Goal: Task Accomplishment & Management: Complete application form

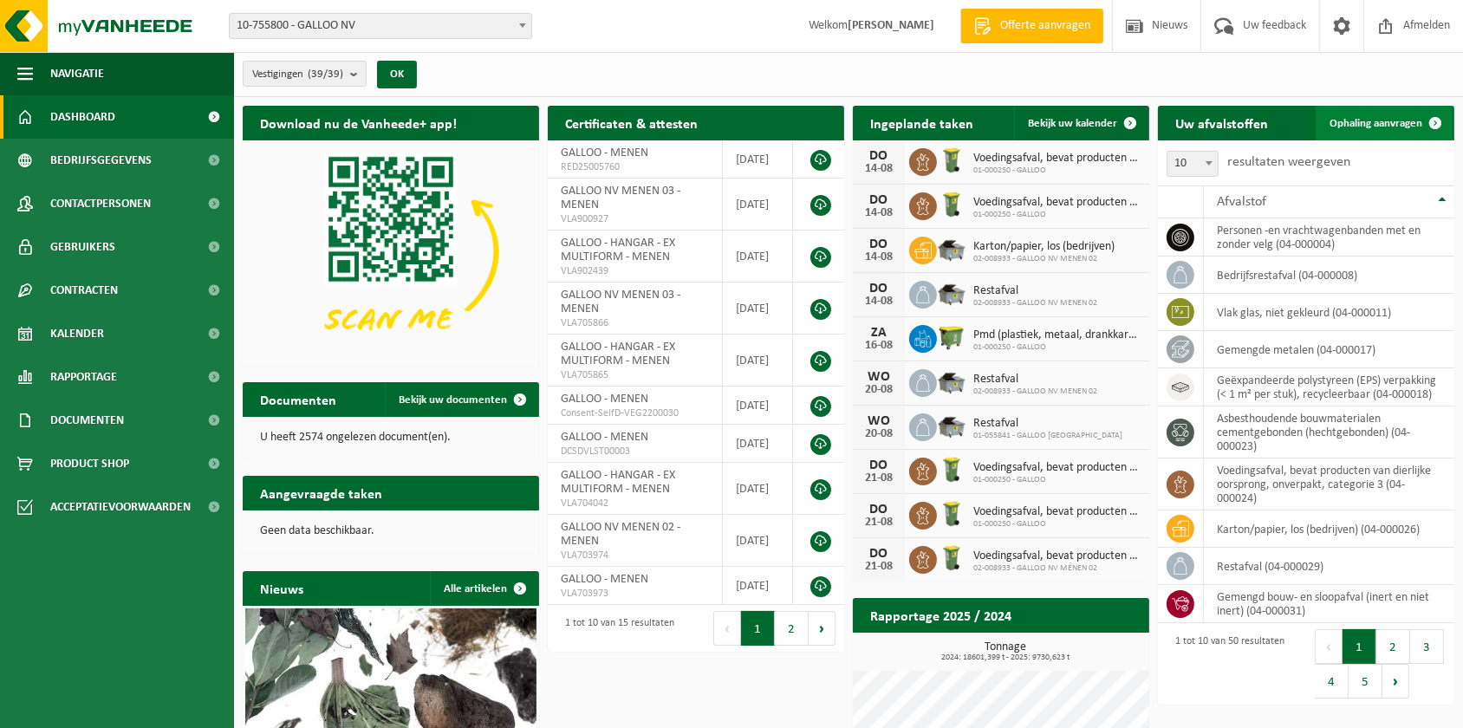
click at [1383, 123] on span "Ophaling aanvragen" at bounding box center [1375, 123] width 93 height 11
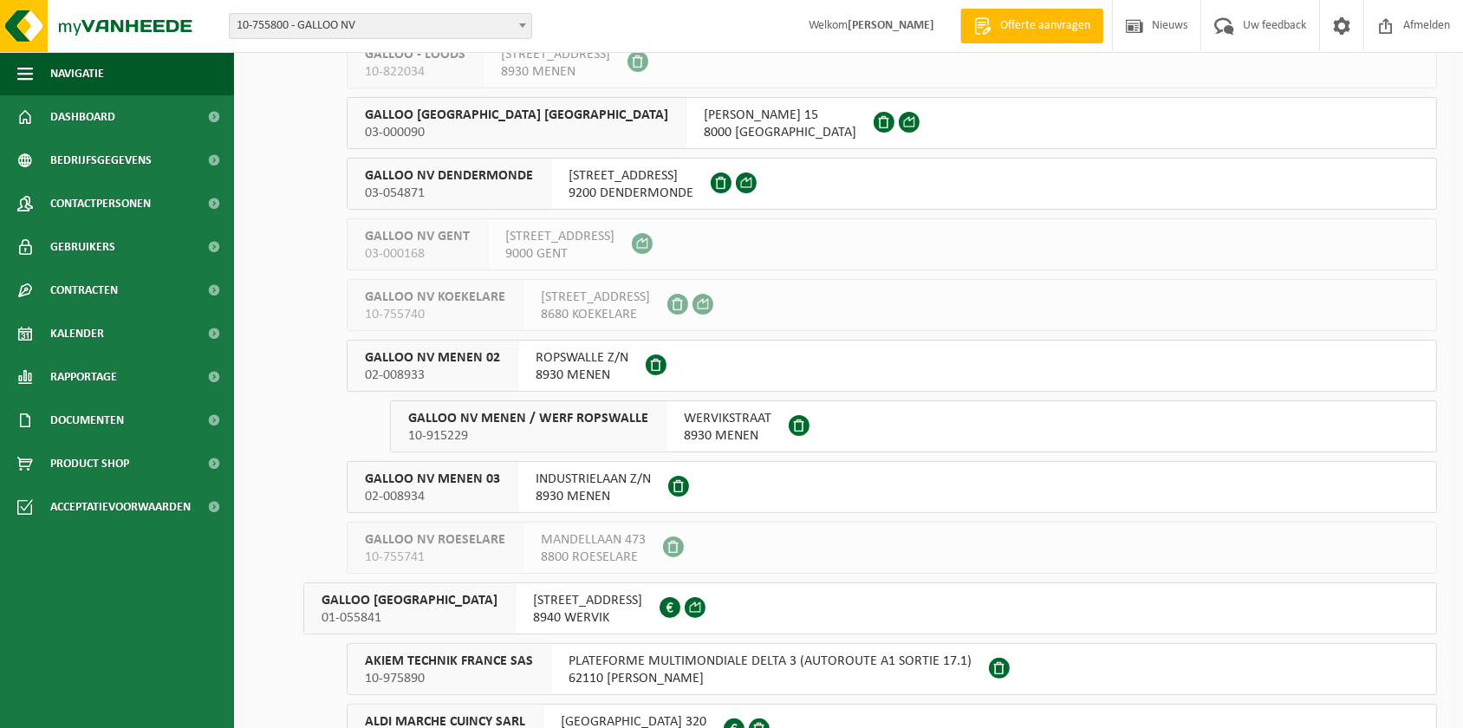
scroll to position [393, 0]
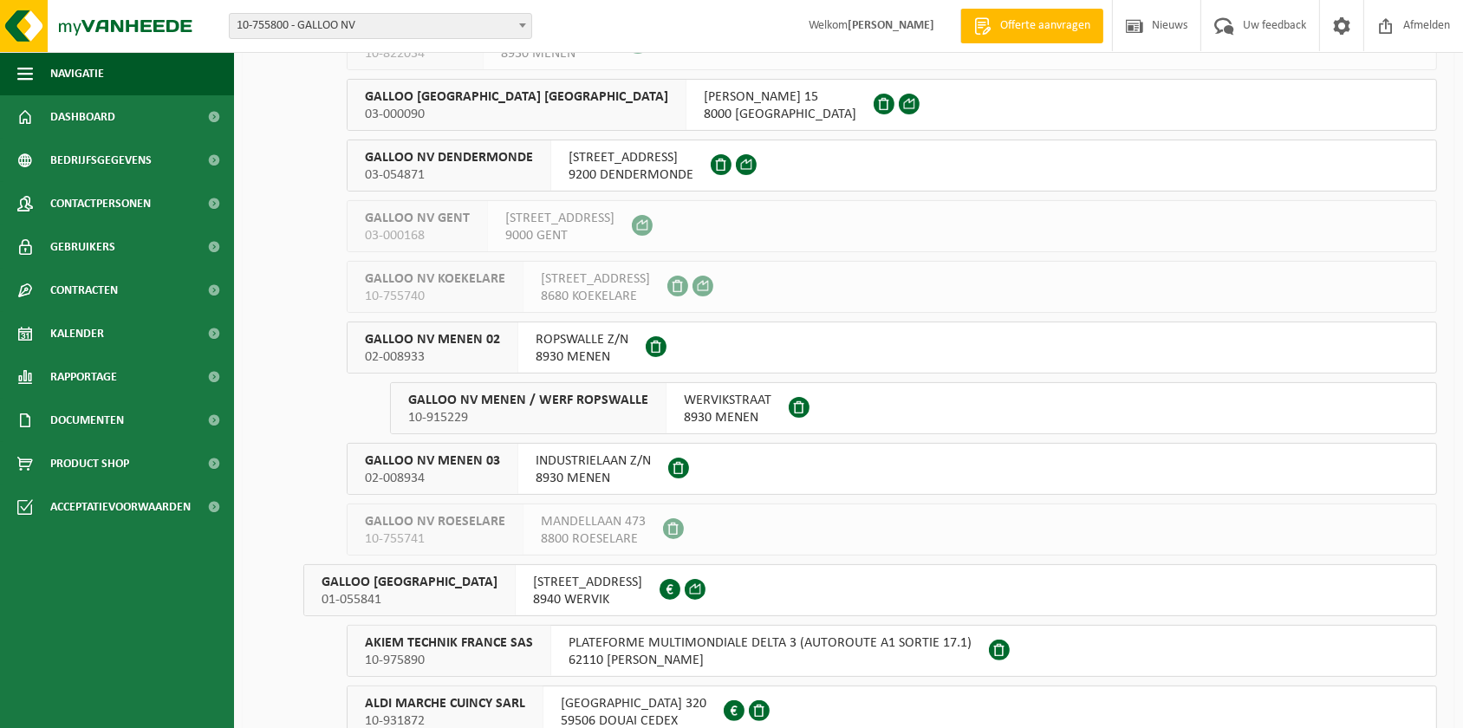
click at [476, 405] on span "GALLOO NV MENEN / WERF ROPSWALLE" at bounding box center [528, 400] width 240 height 17
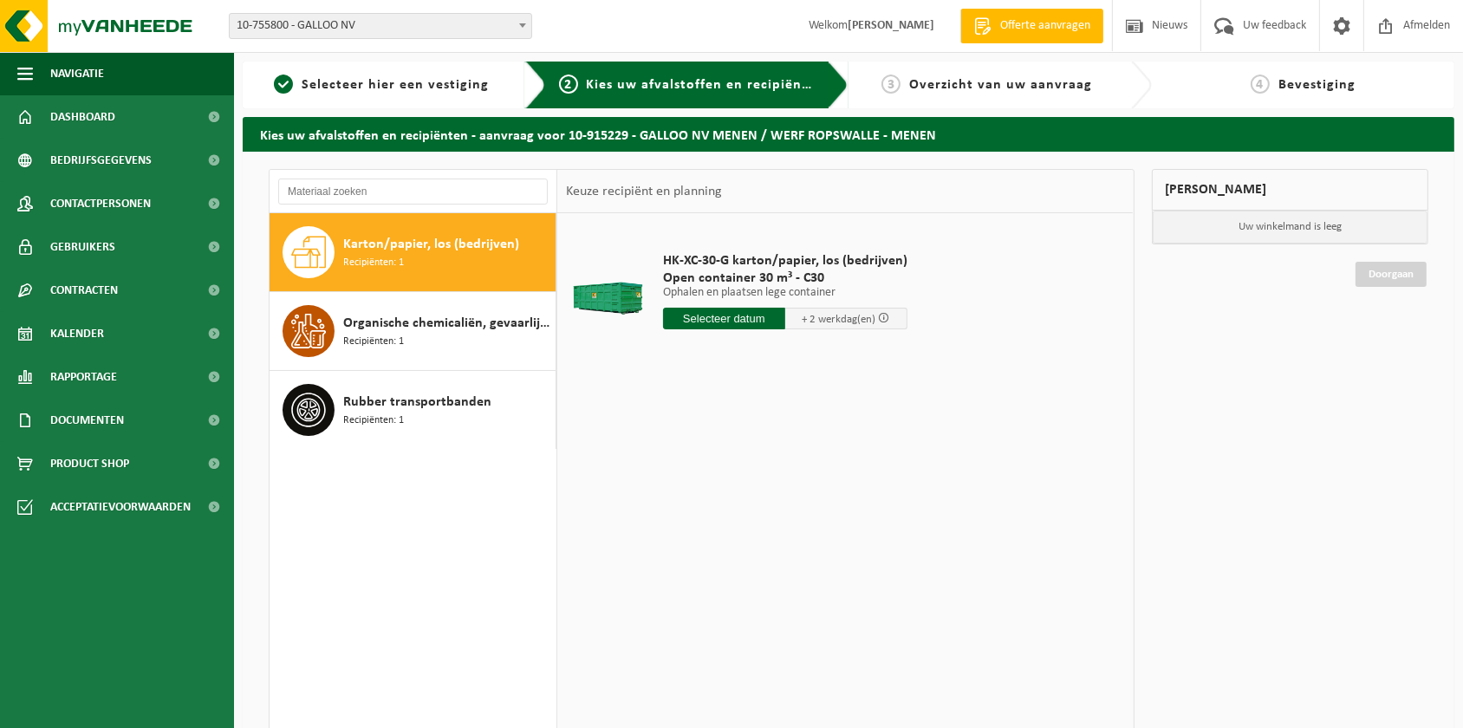
click at [476, 402] on span "Rubber transportbanden" at bounding box center [417, 402] width 148 height 21
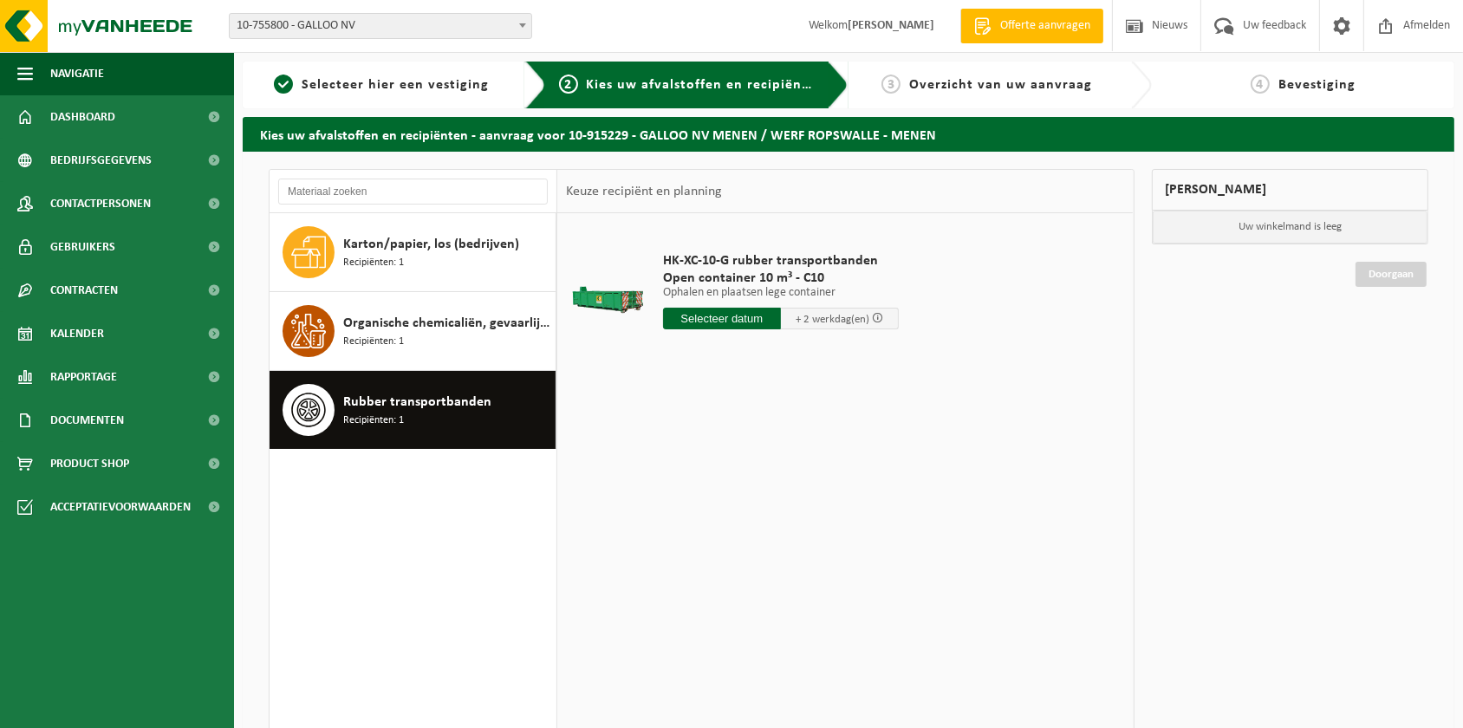
click at [737, 316] on input "text" at bounding box center [722, 319] width 118 height 22
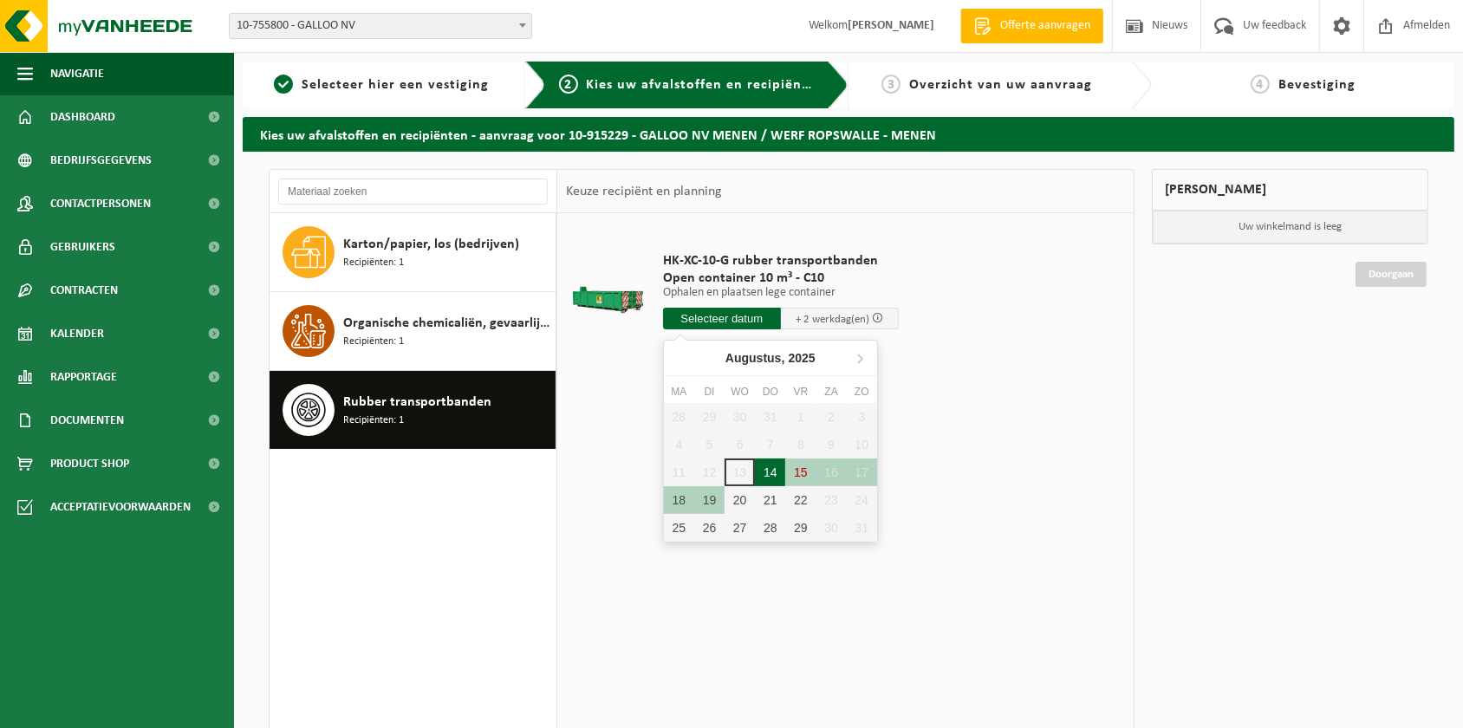
click at [769, 478] on div "14" at bounding box center [770, 472] width 30 height 28
type input "Van 2025-08-14"
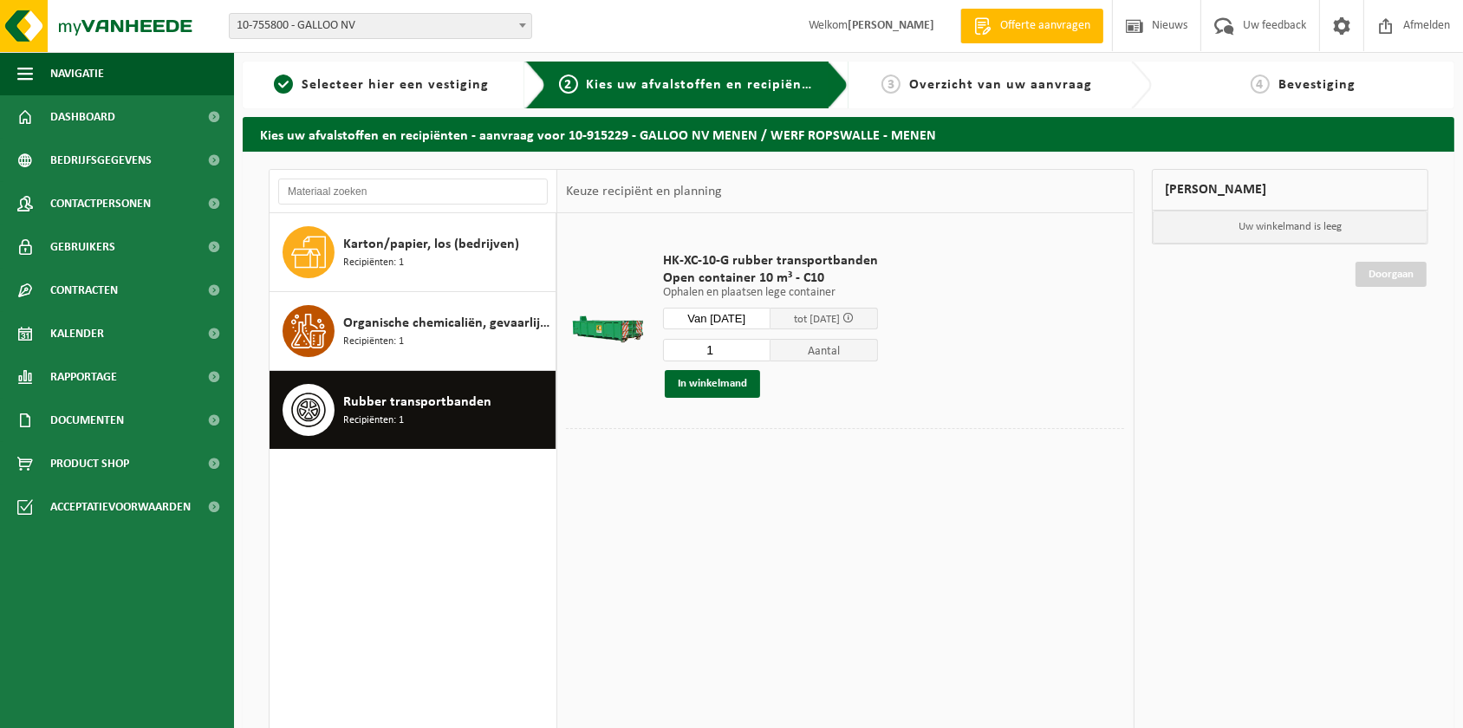
click at [770, 468] on div "14" at bounding box center [770, 479] width 30 height 28
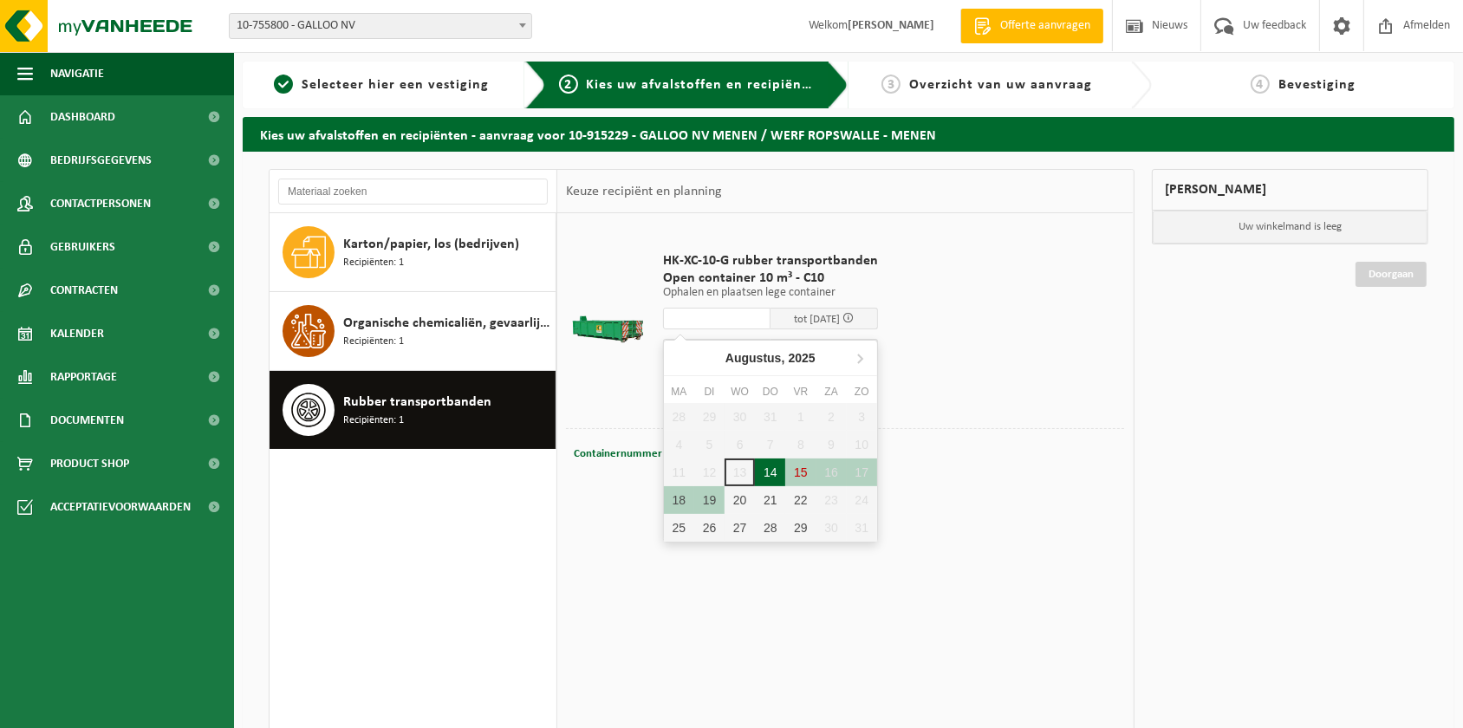
click at [772, 472] on div "14" at bounding box center [770, 472] width 30 height 28
type input "Van 2025-08-14"
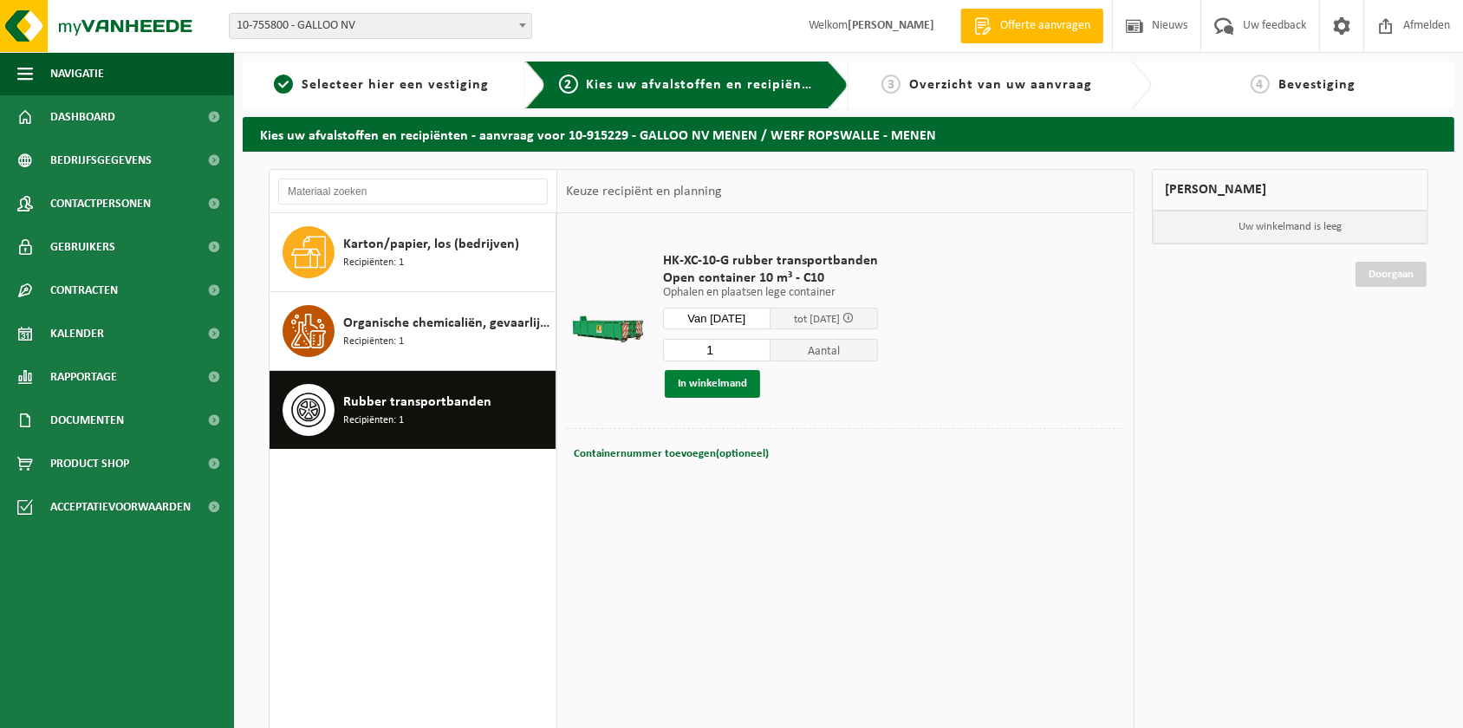
click at [737, 385] on button "In winkelmand" at bounding box center [712, 384] width 95 height 28
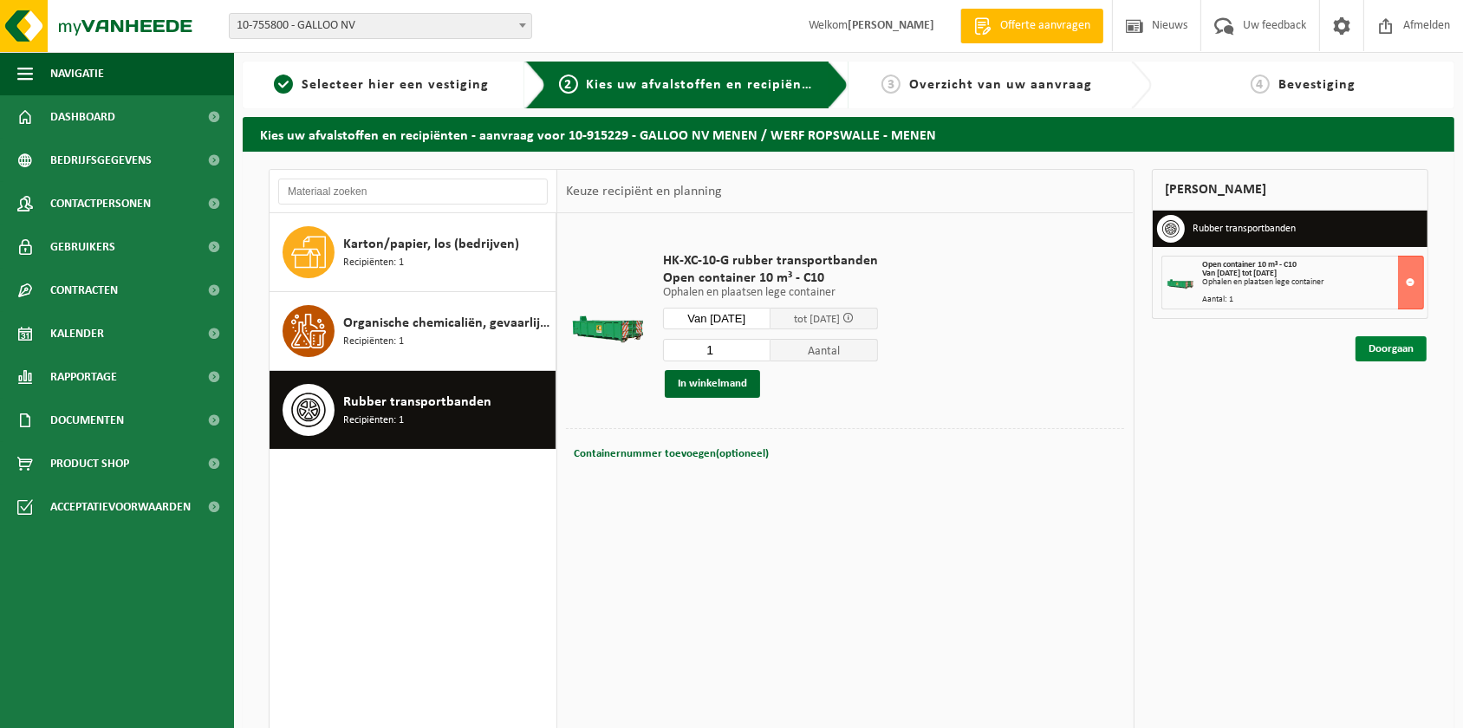
click at [1396, 347] on link "Doorgaan" at bounding box center [1390, 348] width 71 height 25
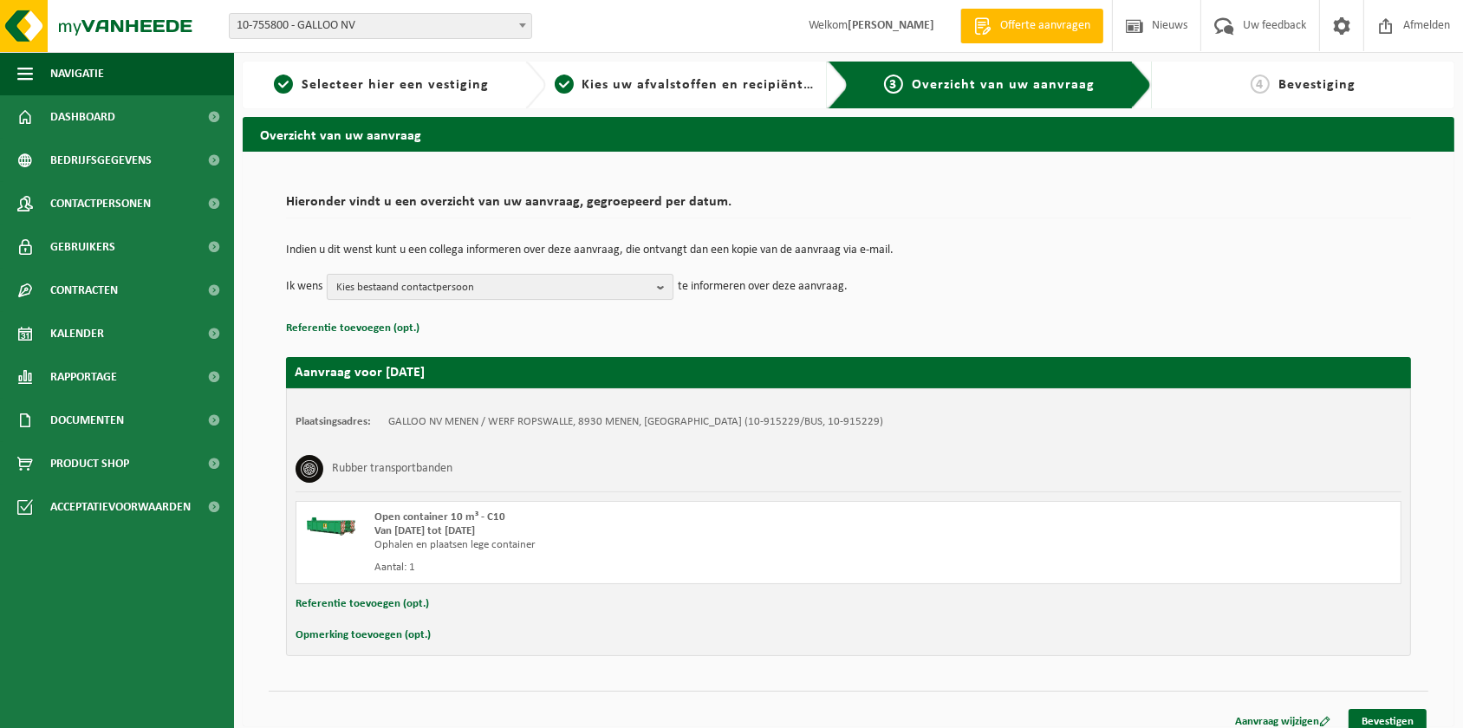
click at [667, 279] on b "button" at bounding box center [665, 287] width 16 height 24
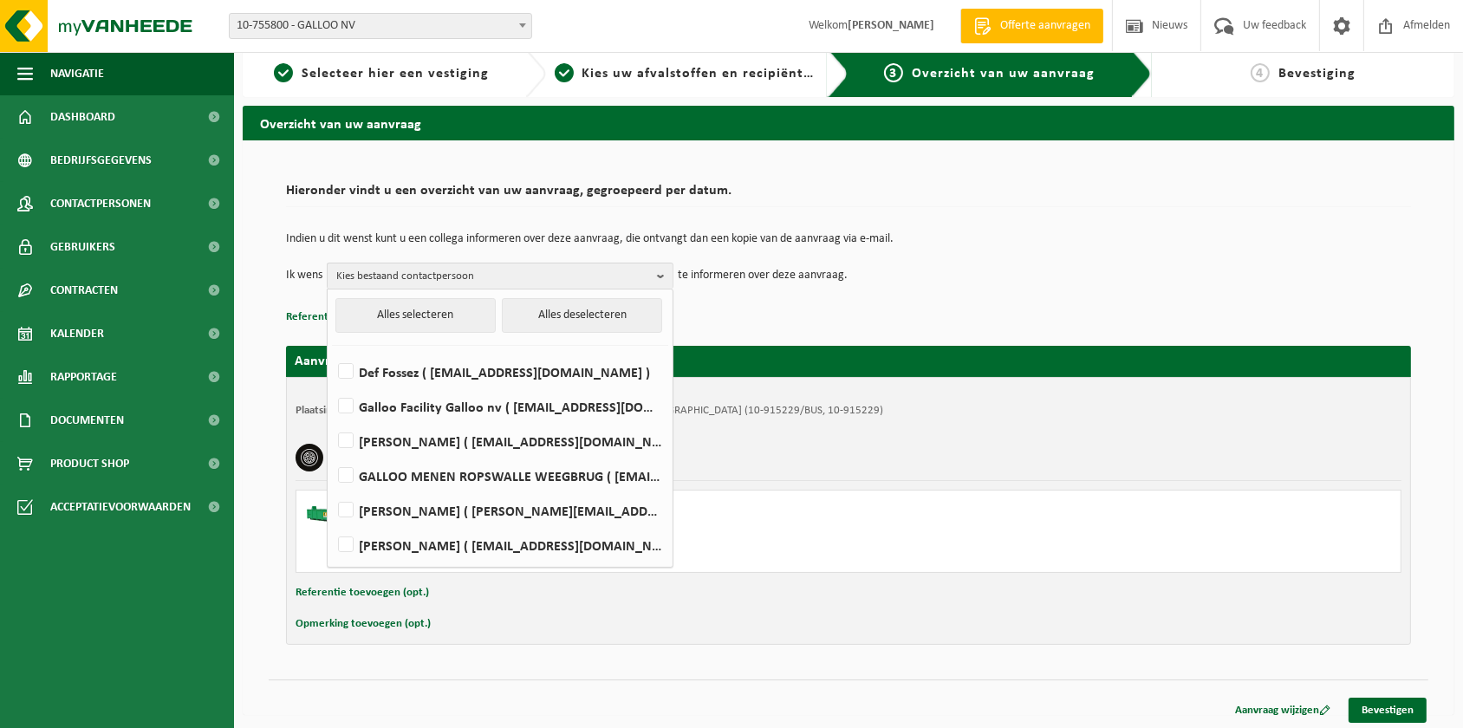
scroll to position [15, 0]
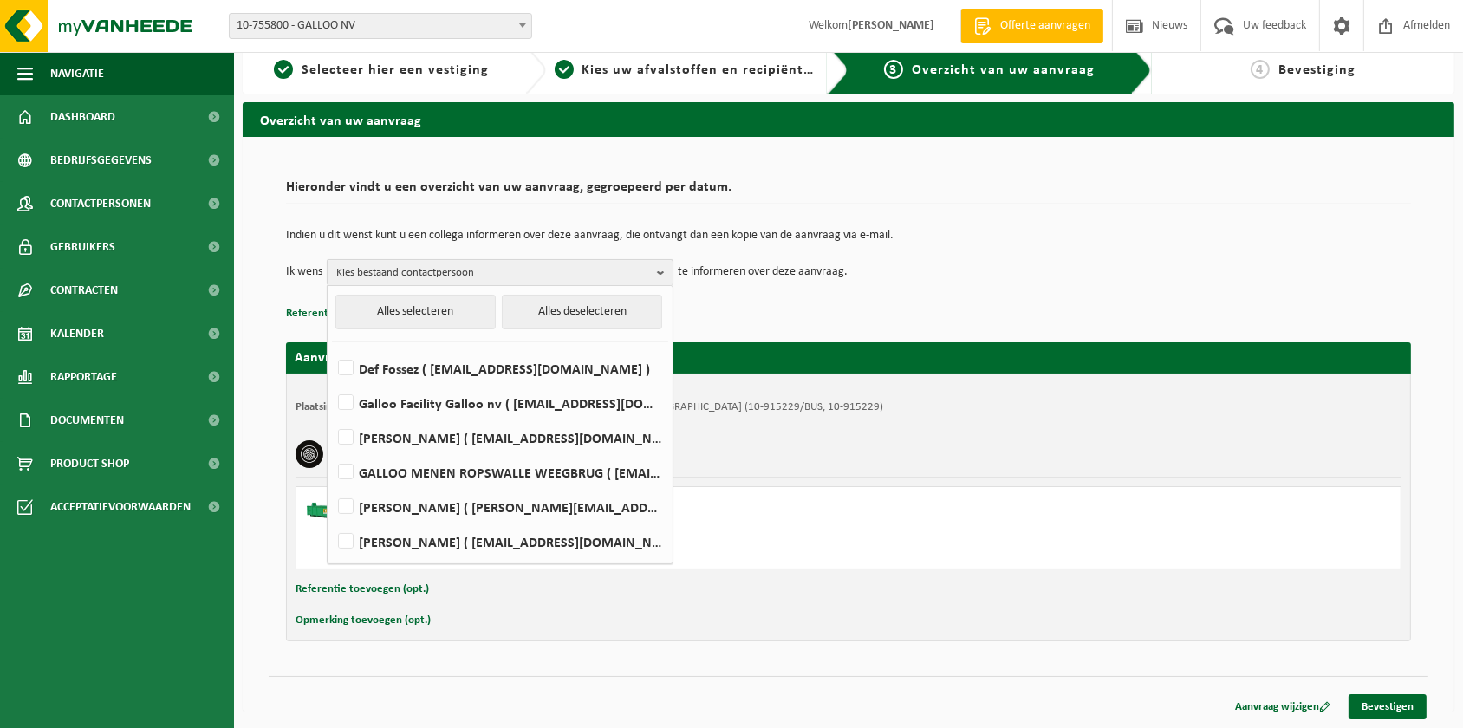
click at [436, 274] on span "Kies bestaand contactpersoon" at bounding box center [493, 273] width 314 height 26
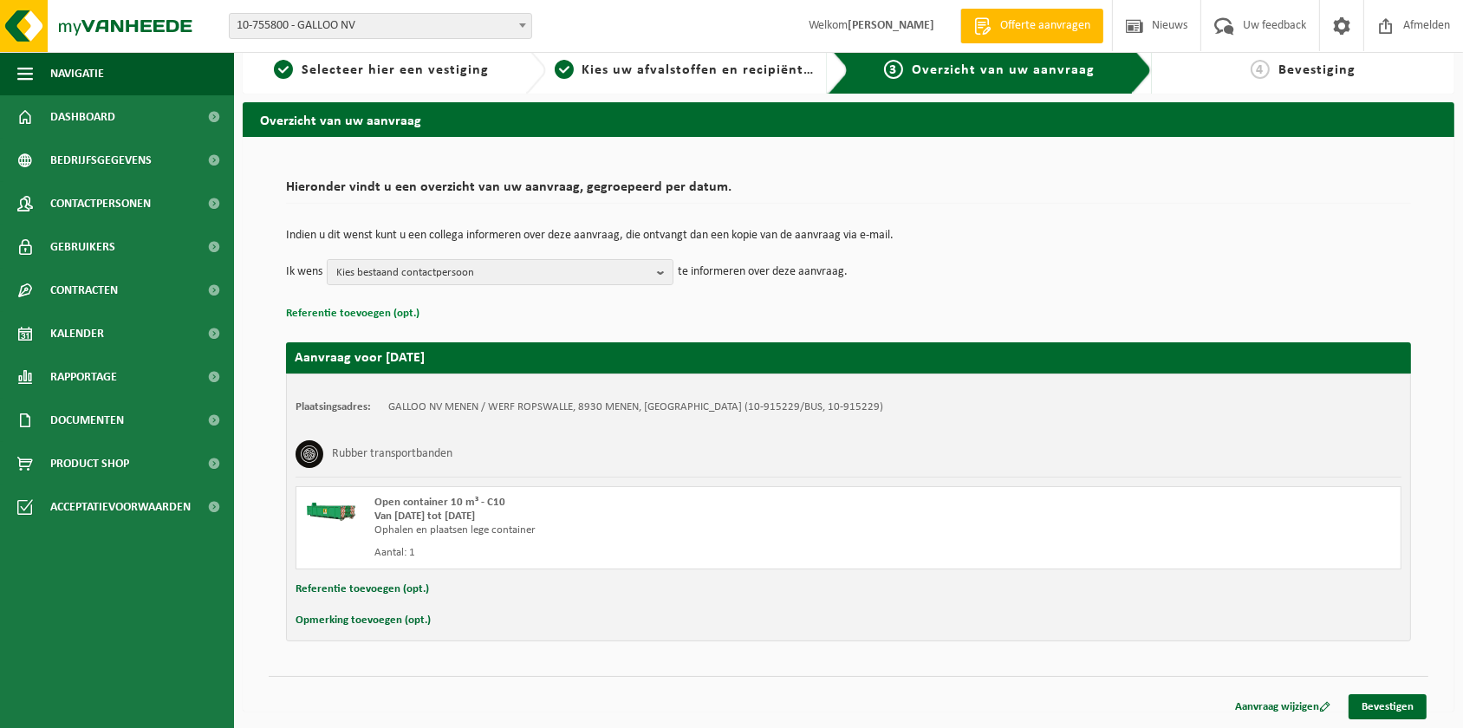
click at [387, 313] on button "Referentie toevoegen (opt.)" at bounding box center [352, 313] width 133 height 23
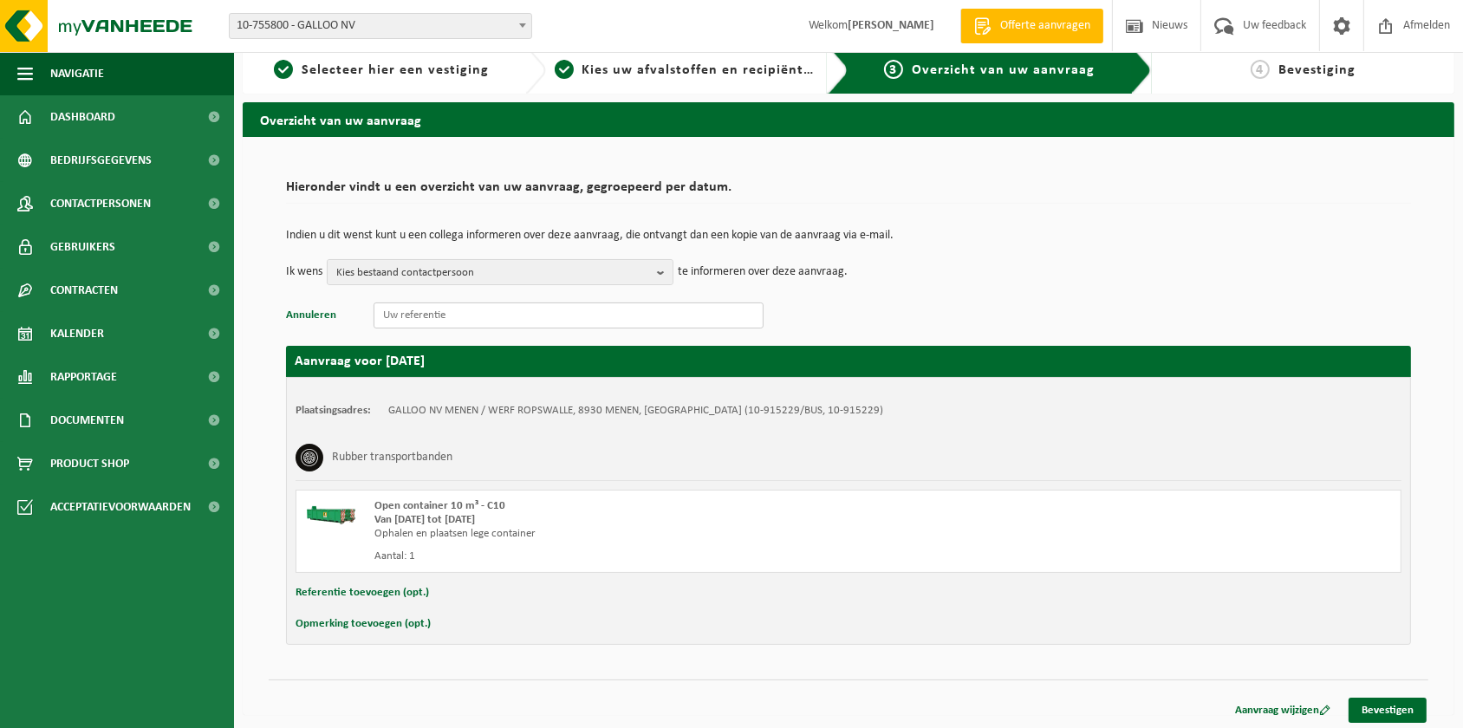
click at [421, 321] on input "text" at bounding box center [568, 315] width 390 height 26
type input "GGR-GAMEN02-SS2"
click at [357, 589] on button "Referentie toevoegen (opt.)" at bounding box center [361, 592] width 133 height 23
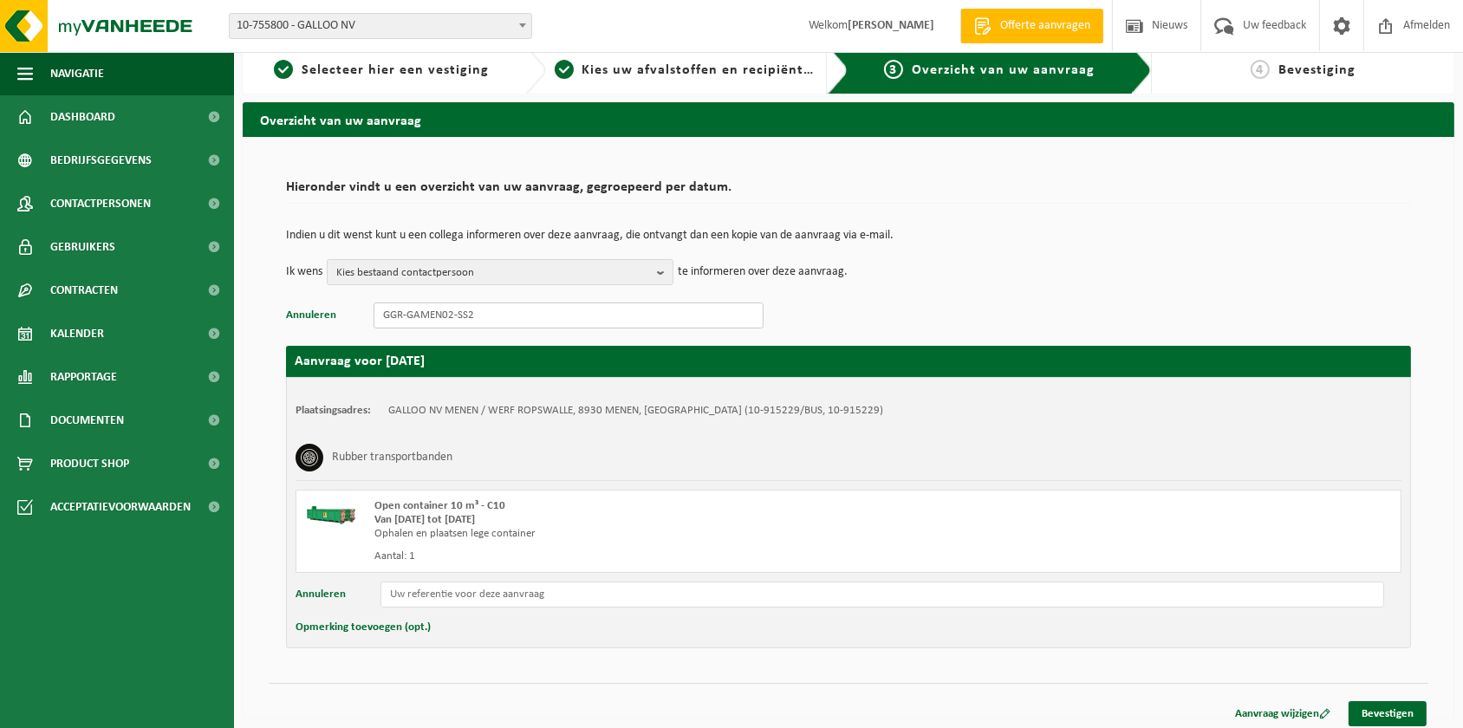
drag, startPoint x: 503, startPoint y: 316, endPoint x: 349, endPoint y: 311, distance: 153.4
click at [349, 311] on p "Annuleren GGR-GAMEN02-SS2" at bounding box center [848, 315] width 1125 height 26
click at [463, 593] on input "text" at bounding box center [881, 594] width 1003 height 26
paste input "GGR-GAMEN02-SS2"
type input "GGR-GAMEN02-SS2"
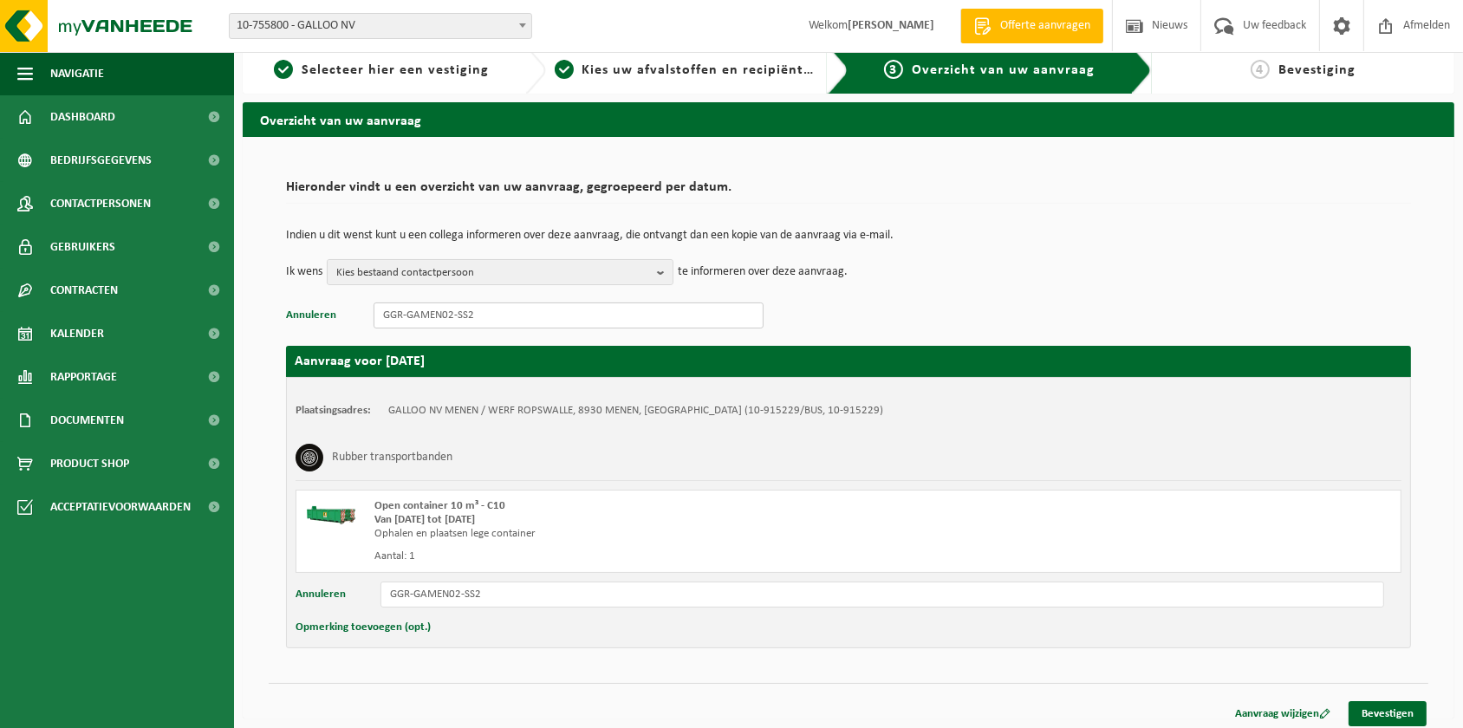
drag, startPoint x: 477, startPoint y: 312, endPoint x: 247, endPoint y: 300, distance: 230.8
click at [279, 305] on div "Hieronder vindt u een overzicht van uw aanvraag, gegroepeerd per datum. Indien …" at bounding box center [848, 409] width 1159 height 511
click at [647, 645] on div "Plaatsingsadres: GALLOO NV MENEN / WERF ROPSWALLE, 8930 MENEN, WERVIKSTRAAT (10…" at bounding box center [848, 512] width 1125 height 271
click at [305, 312] on button "Annuleren" at bounding box center [311, 315] width 50 height 23
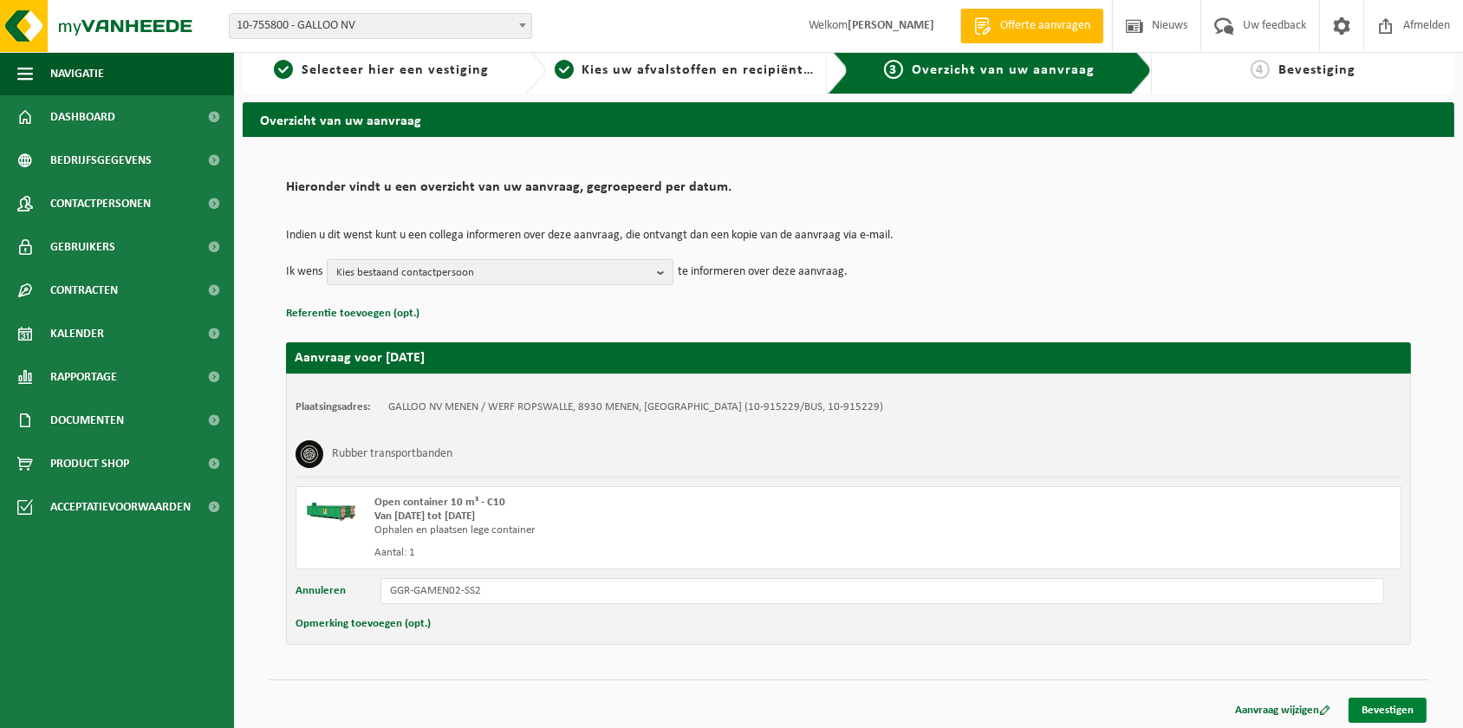
click at [1404, 711] on link "Bevestigen" at bounding box center [1387, 709] width 78 height 25
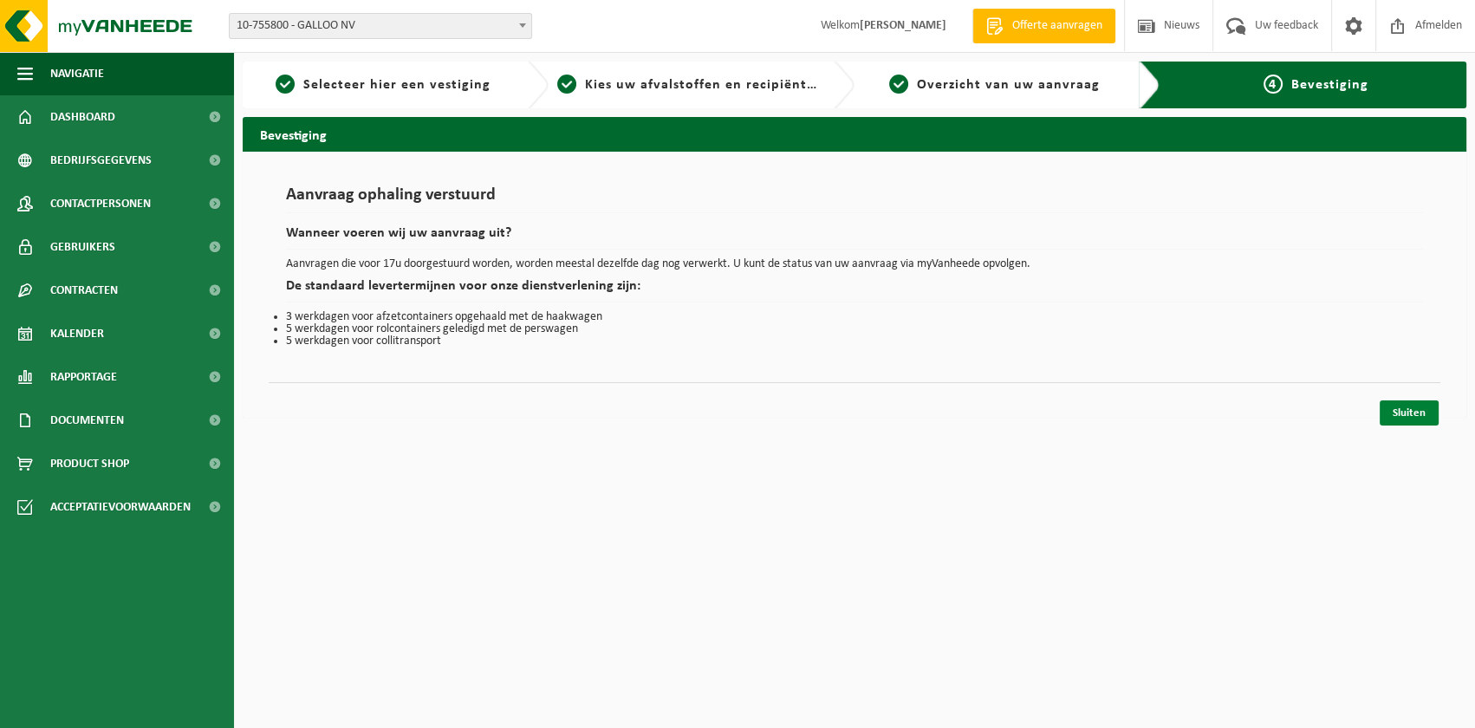
click at [1412, 413] on link "Sluiten" at bounding box center [1408, 412] width 59 height 25
